Goal: Task Accomplishment & Management: Manage account settings

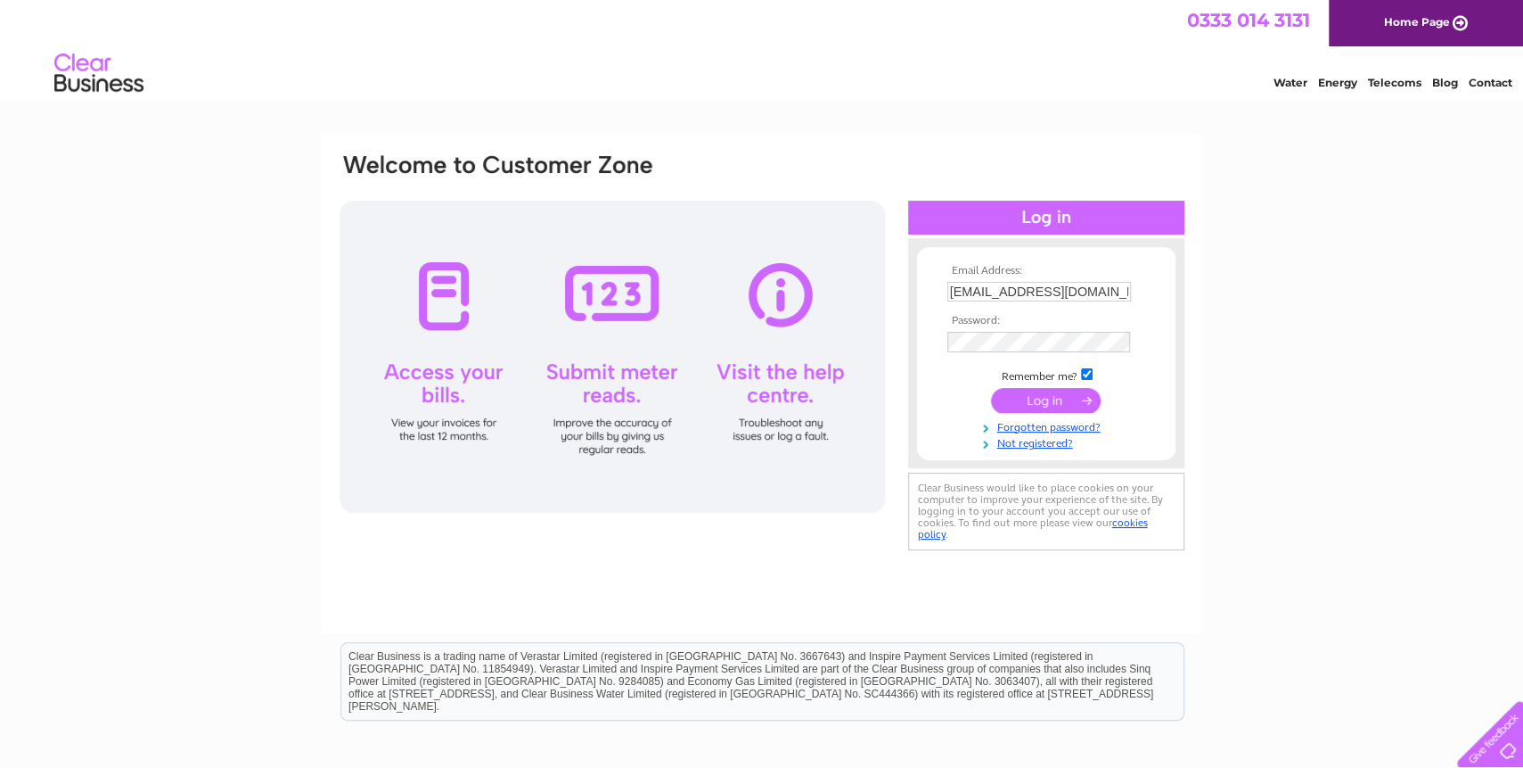
click at [1055, 395] on input "submit" at bounding box center [1046, 400] width 110 height 25
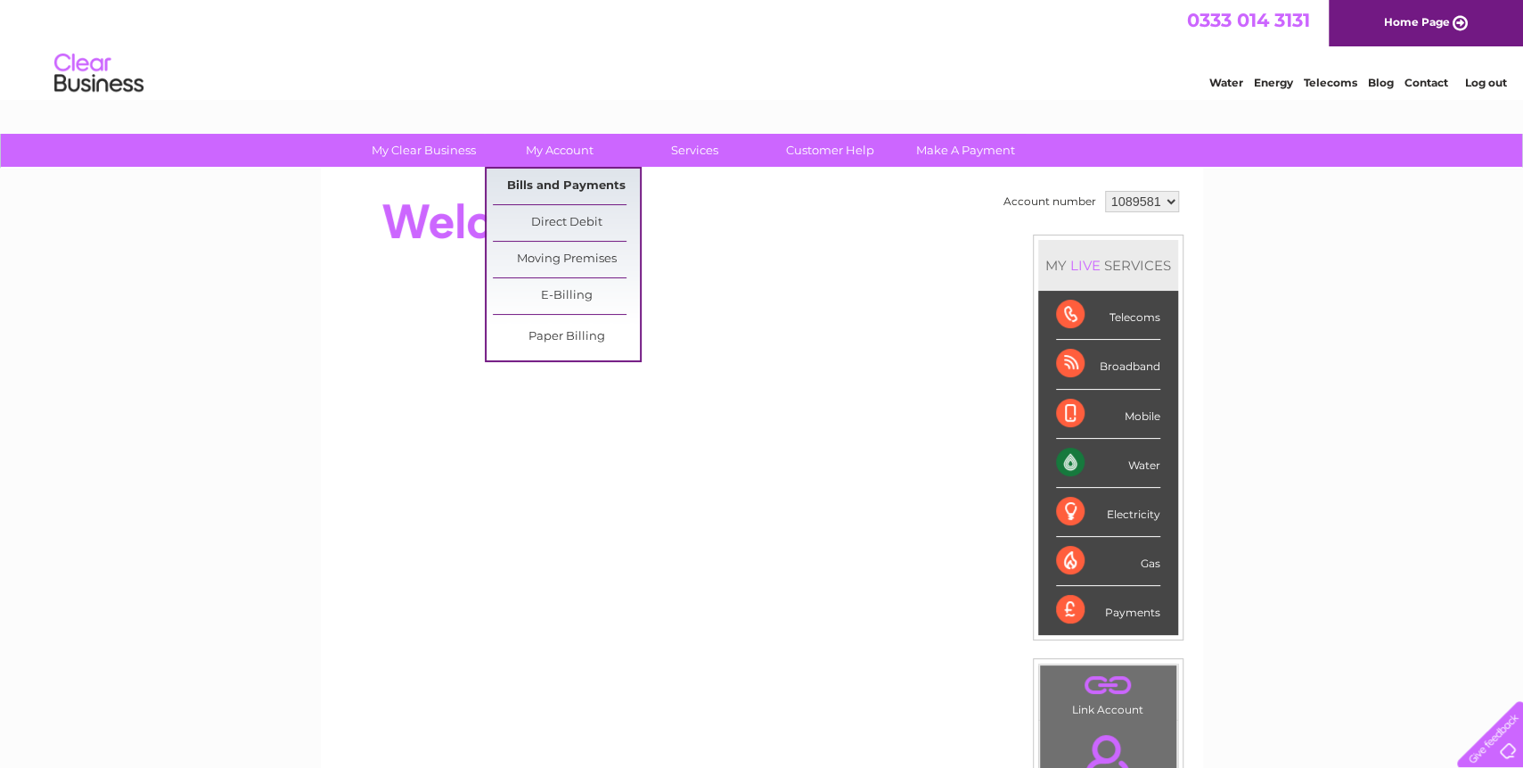
click at [538, 192] on link "Bills and Payments" at bounding box center [566, 186] width 147 height 36
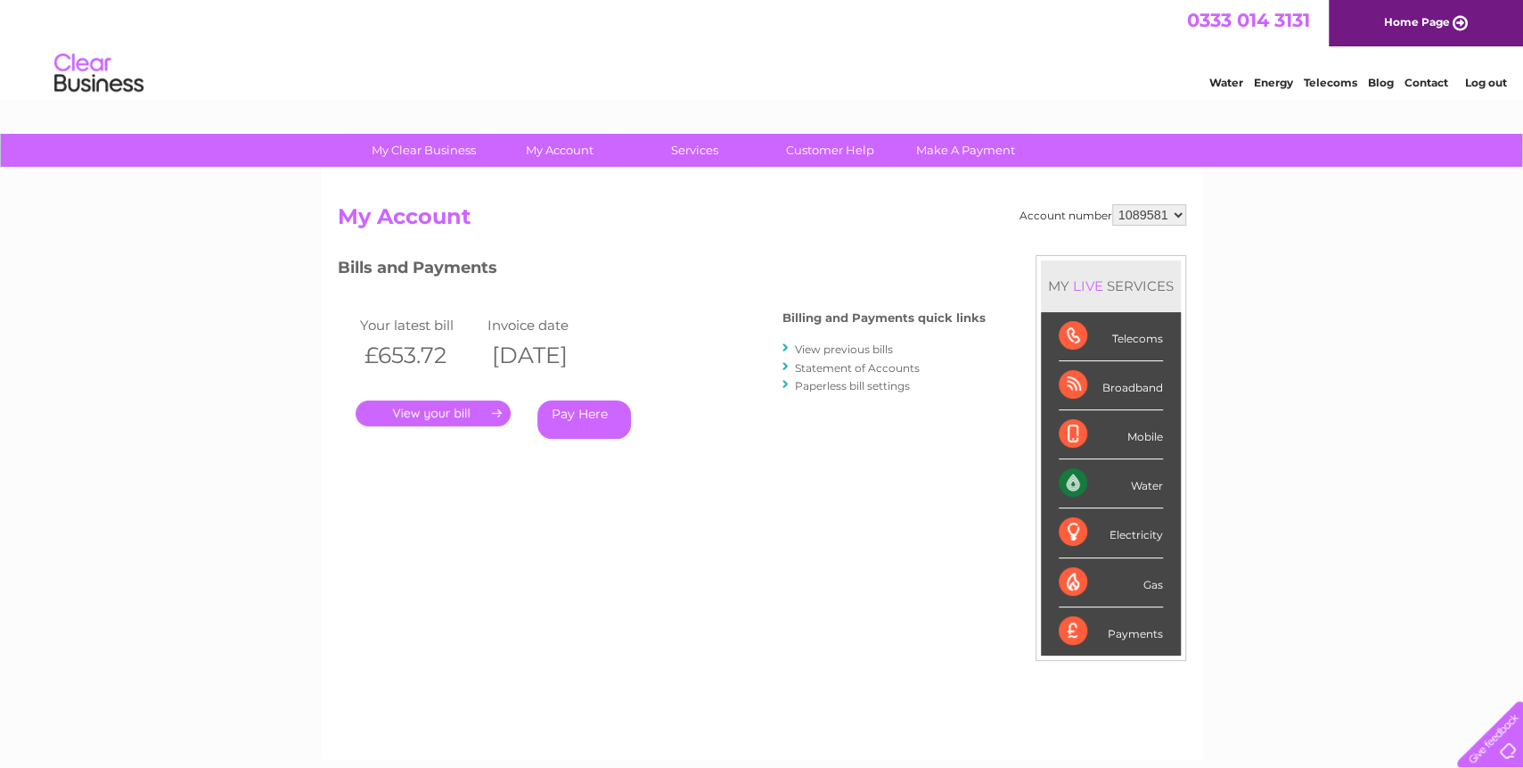
click at [815, 348] on link "View previous bills" at bounding box center [844, 348] width 98 height 13
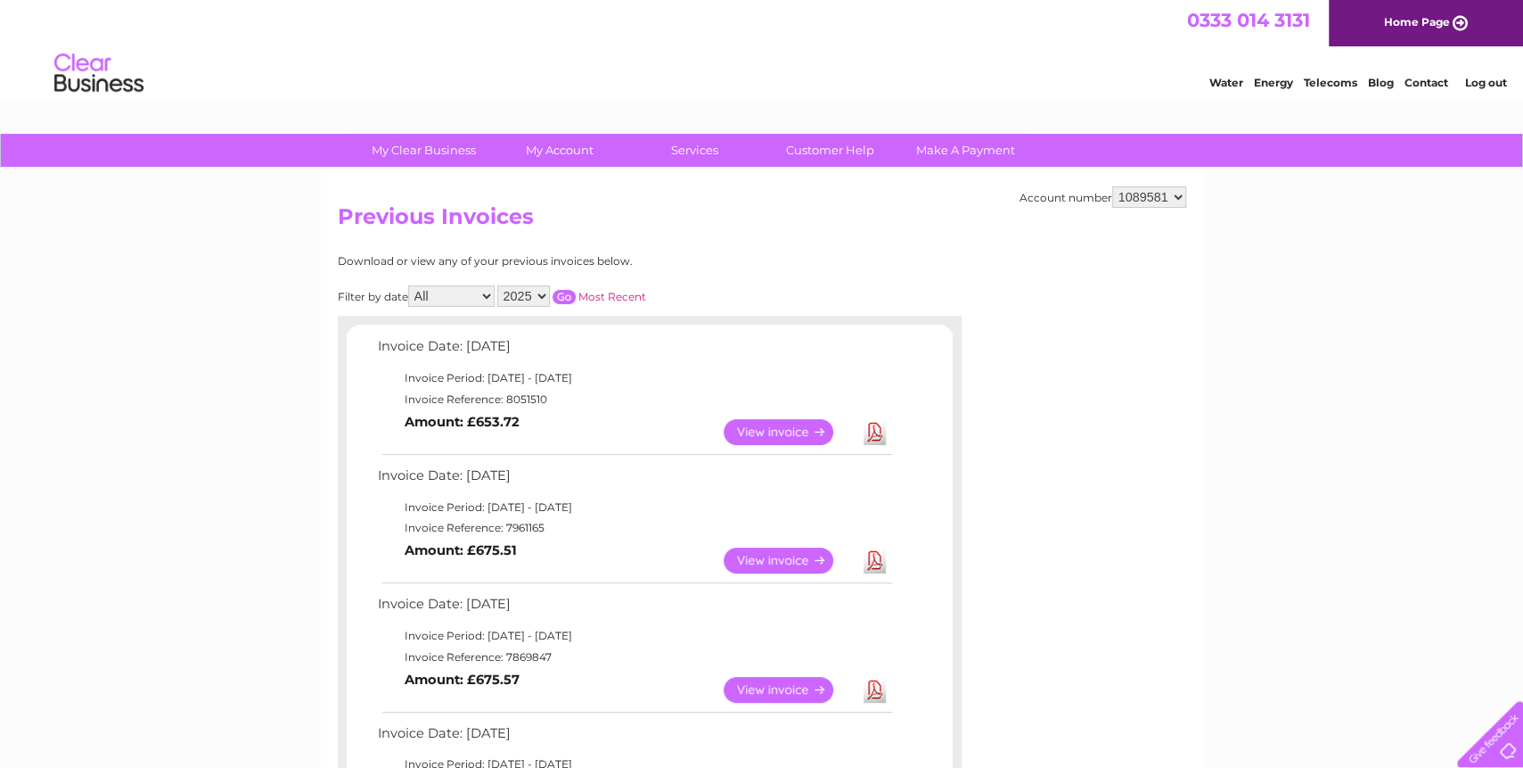
click at [877, 564] on link "Download" at bounding box center [875, 560] width 22 height 26
click at [875, 423] on link "Download" at bounding box center [875, 432] width 22 height 26
